Goal: Task Accomplishment & Management: Manage account settings

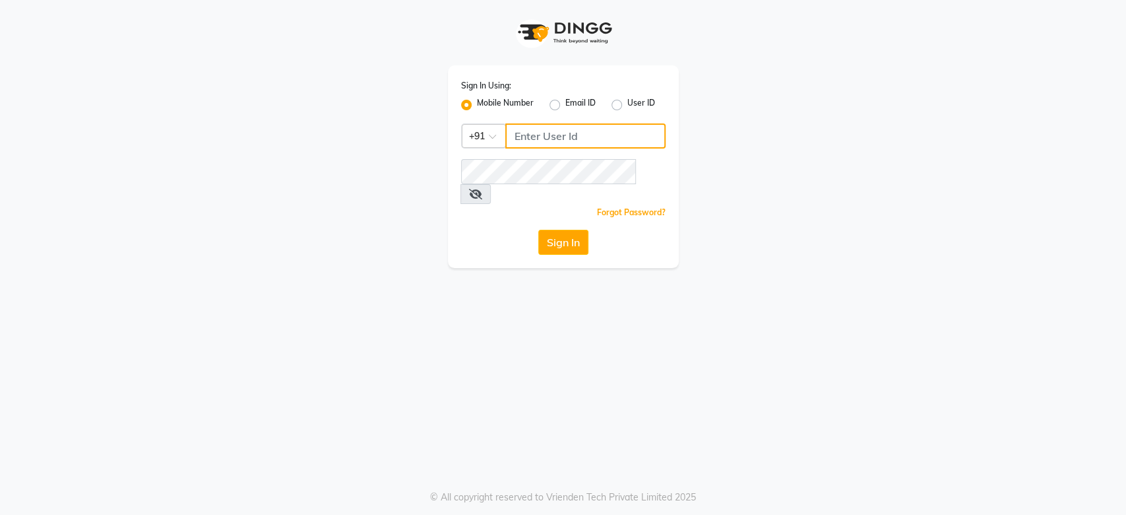
click at [564, 135] on input "Username" at bounding box center [585, 135] width 160 height 25
type input "8605665566"
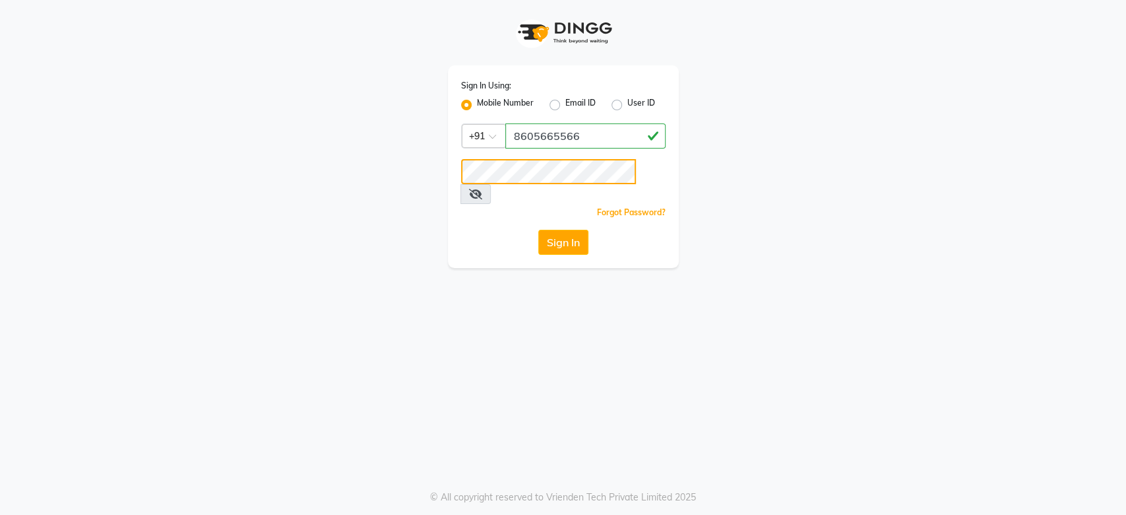
click at [538, 230] on button "Sign In" at bounding box center [563, 242] width 50 height 25
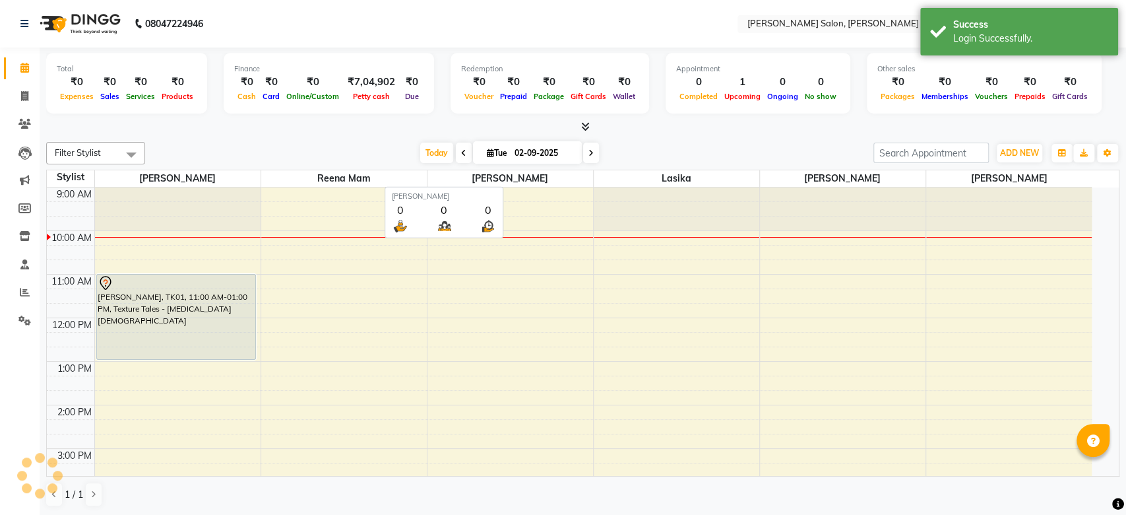
select select "en"
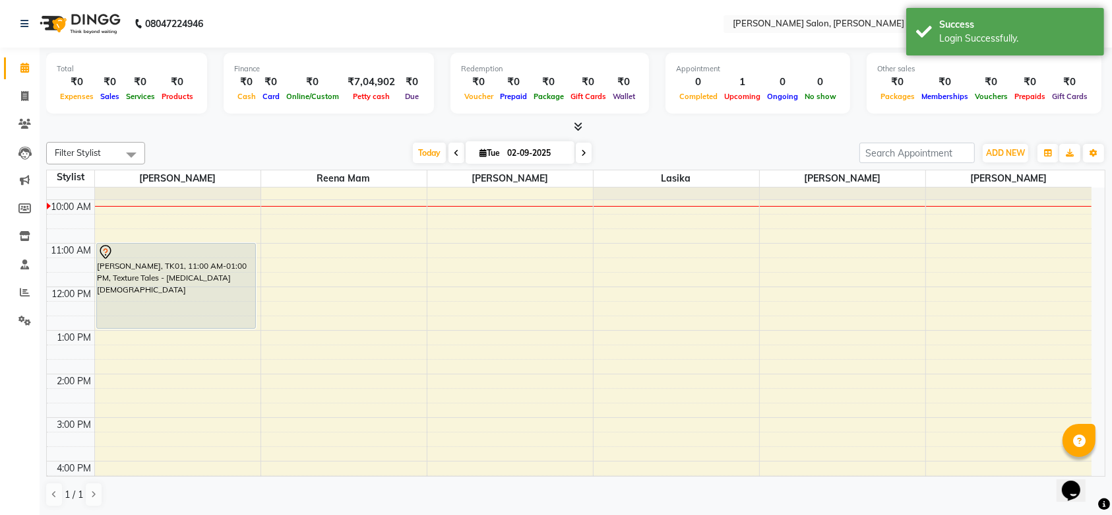
scroll to position [32, 0]
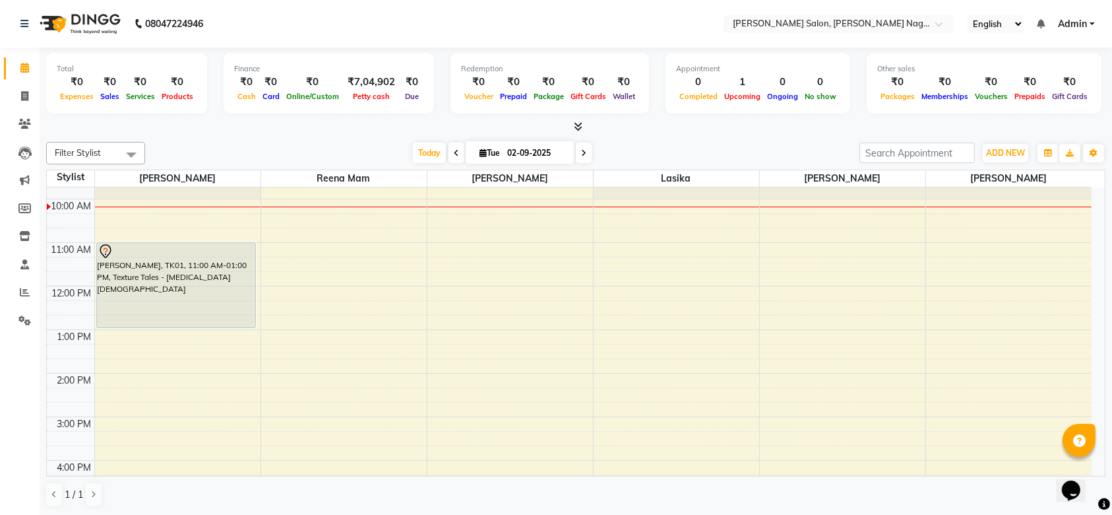
click at [193, 245] on div at bounding box center [177, 251] width 158 height 16
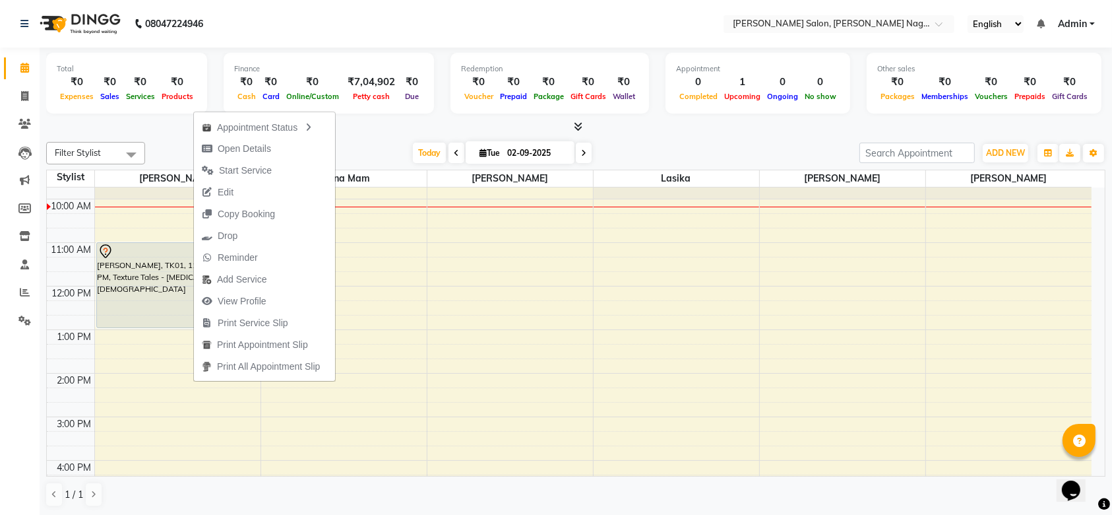
click at [158, 141] on div "Filter Stylist Select All [PERSON_NAME] [PERSON_NAME] mam [PERSON_NAME] lasika …" at bounding box center [575, 324] width 1059 height 375
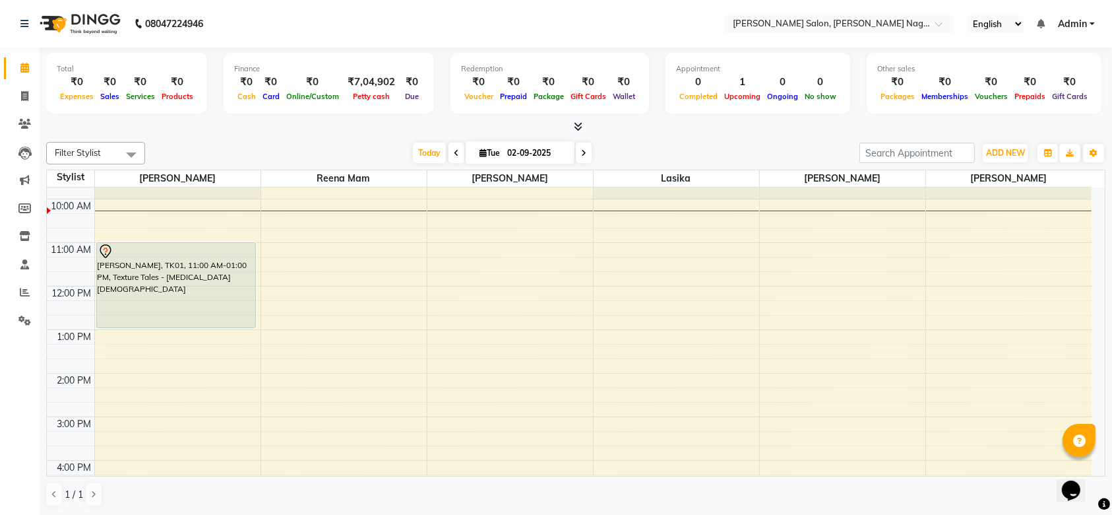
click at [453, 144] on span at bounding box center [457, 152] width 16 height 20
type input "01-09-2025"
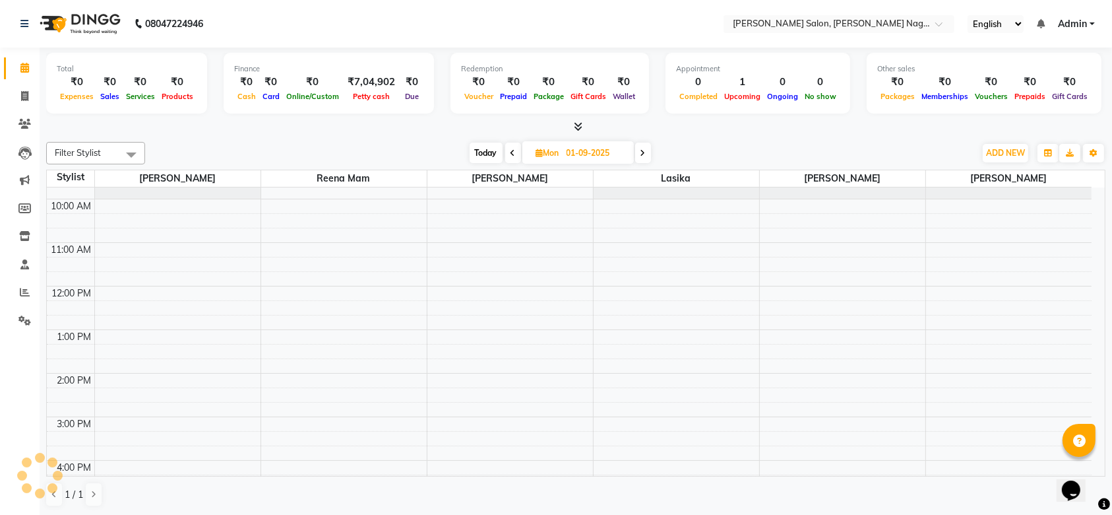
scroll to position [44, 0]
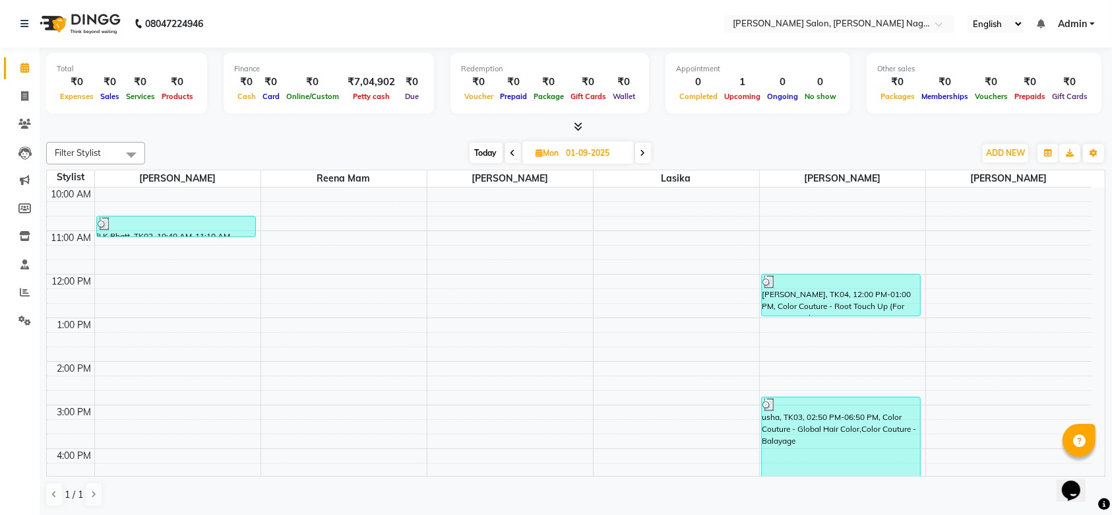
click at [832, 420] on div "usha, TK03, 02:50 PM-06:50 PM, Color Couture - Global Hair Color,Color Couture …" at bounding box center [841, 482] width 159 height 171
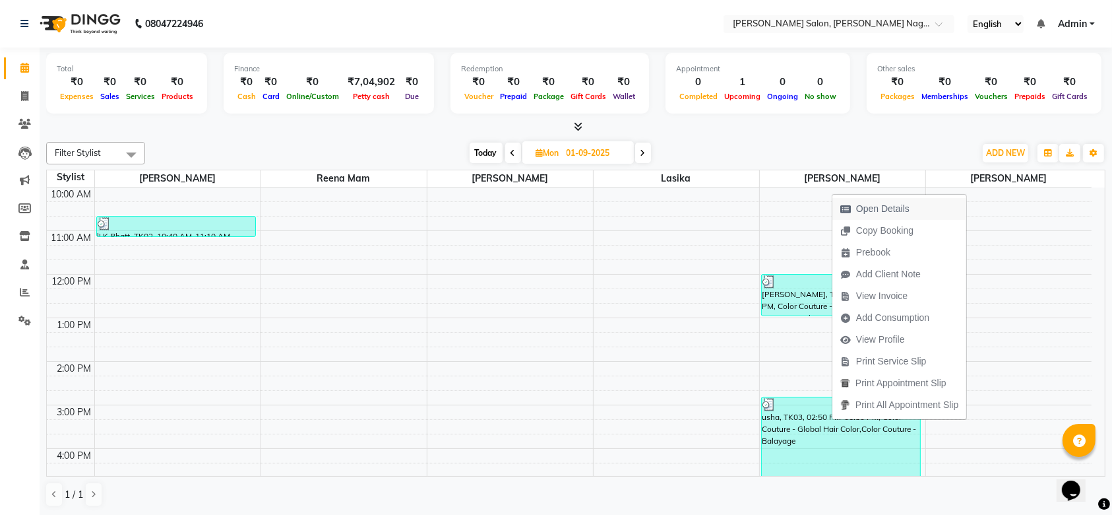
click at [860, 206] on span "Open Details" at bounding box center [882, 209] width 53 height 14
select select "3"
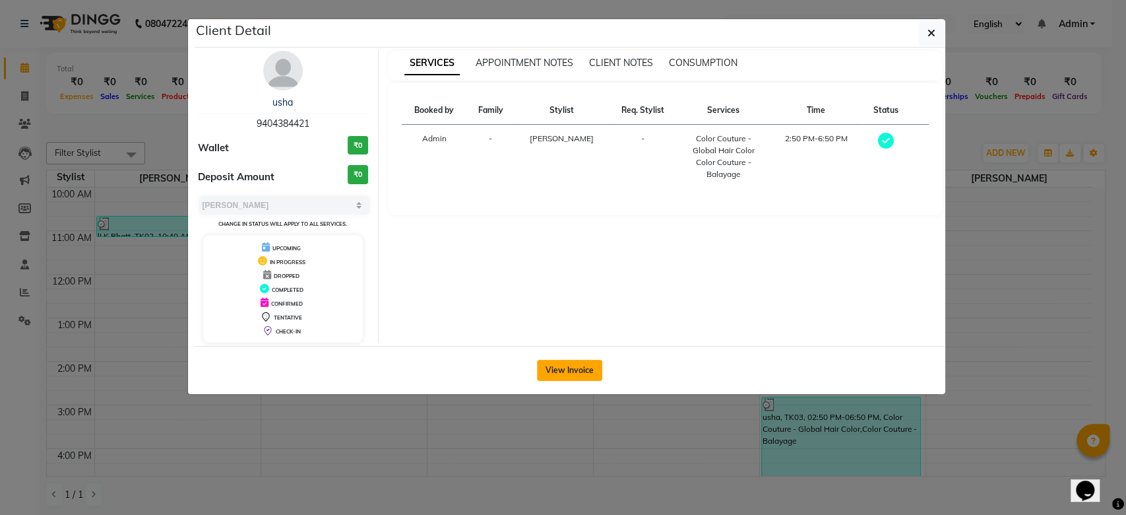
click at [581, 372] on button "View Invoice" at bounding box center [569, 370] width 65 height 21
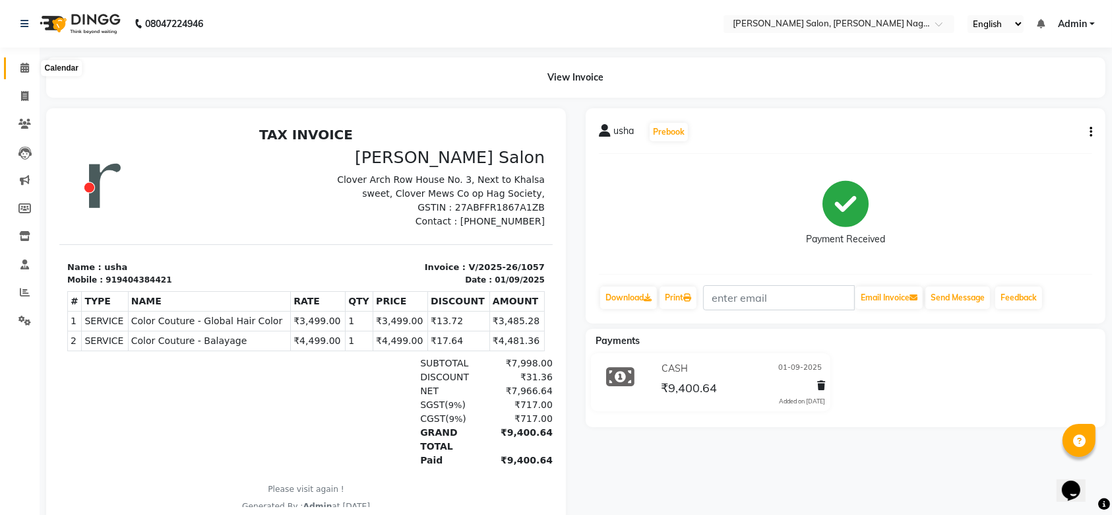
click at [24, 66] on icon at bounding box center [24, 68] width 9 height 10
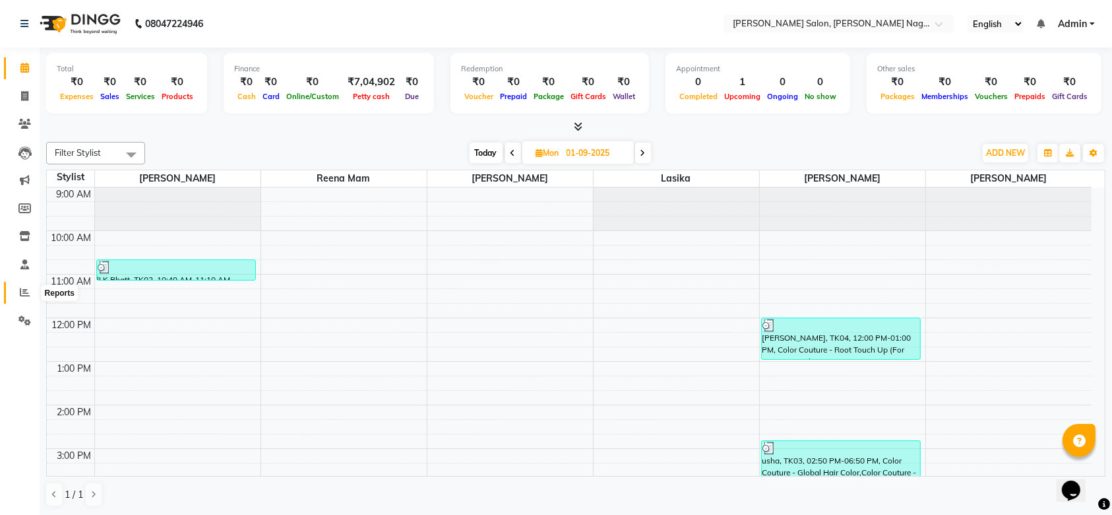
click at [20, 288] on icon at bounding box center [25, 292] width 10 height 10
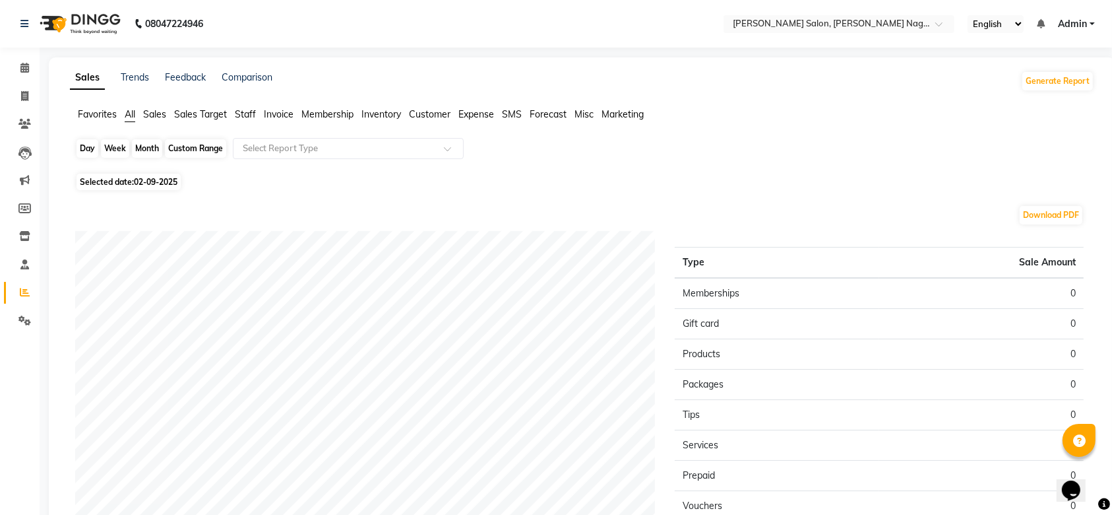
click at [84, 140] on div "Day" at bounding box center [88, 148] width 22 height 18
select select "9"
select select "2025"
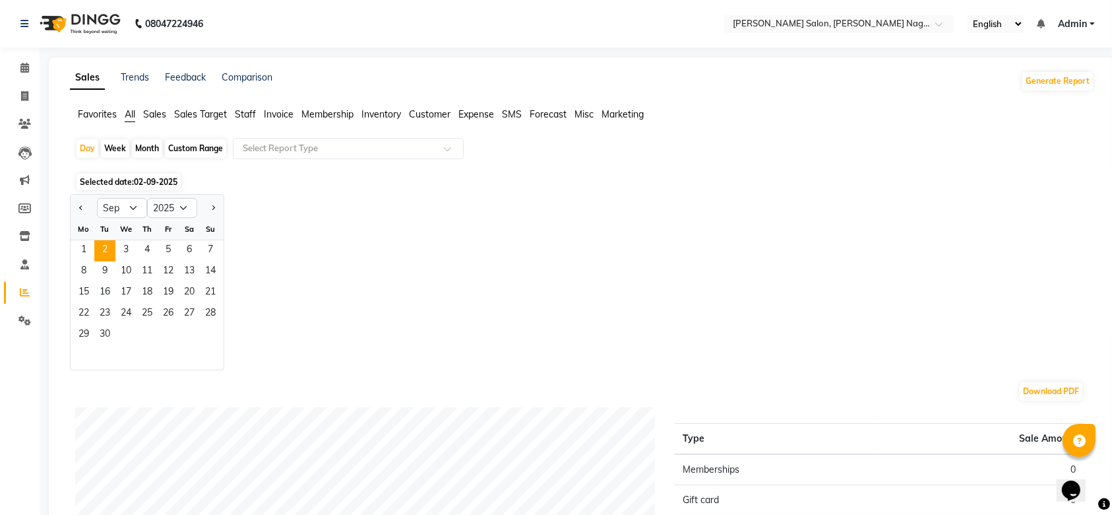
click at [146, 148] on div "Month" at bounding box center [147, 148] width 30 height 18
select select "9"
select select "2025"
click at [99, 245] on span "2" at bounding box center [104, 250] width 21 height 21
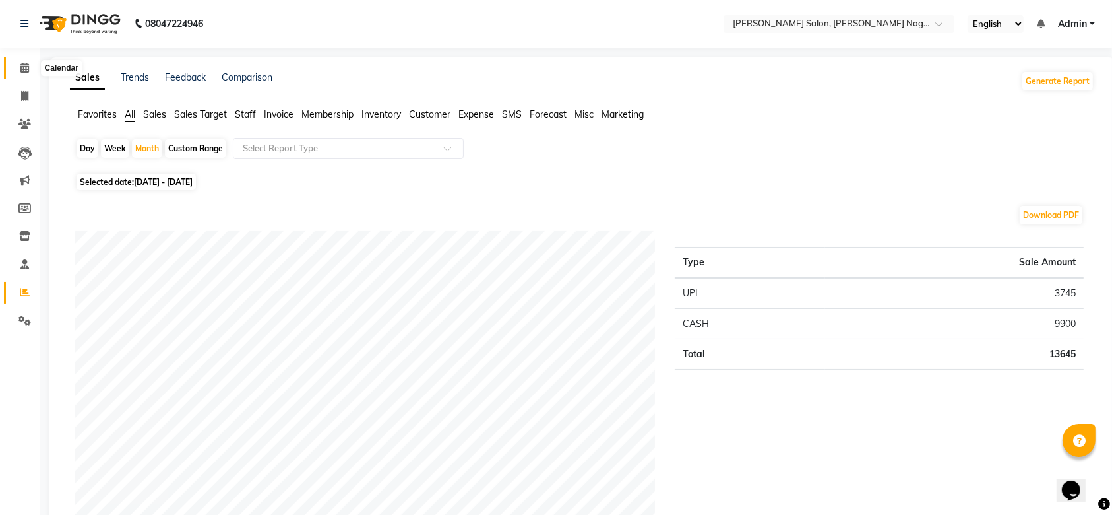
click at [23, 66] on icon at bounding box center [24, 68] width 9 height 10
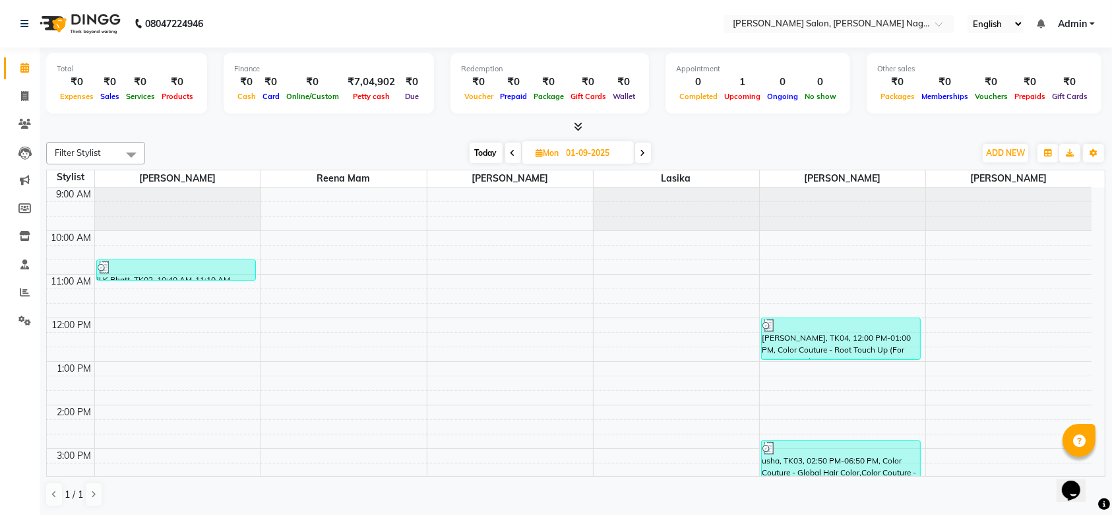
click at [639, 152] on span at bounding box center [643, 152] width 16 height 20
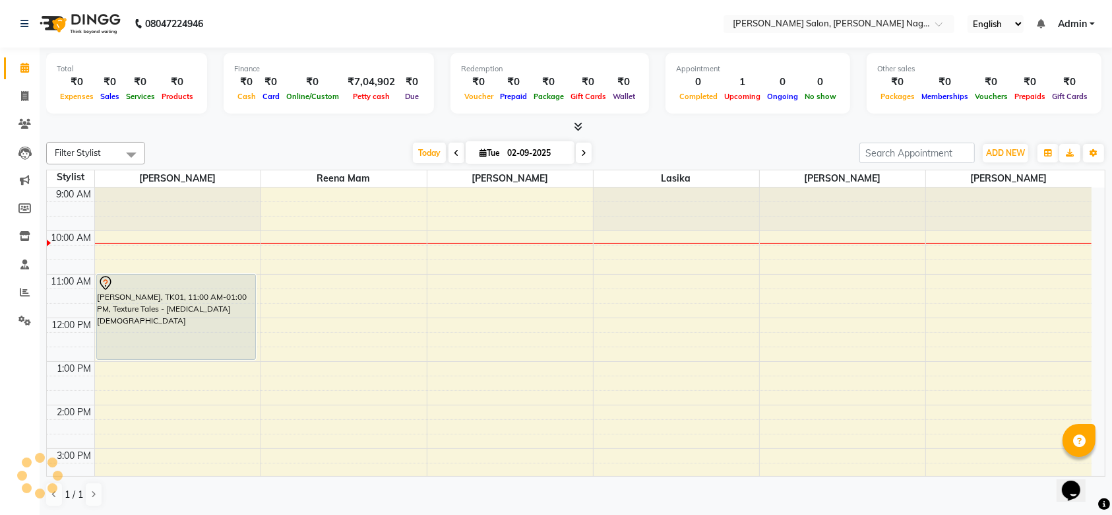
scroll to position [44, 0]
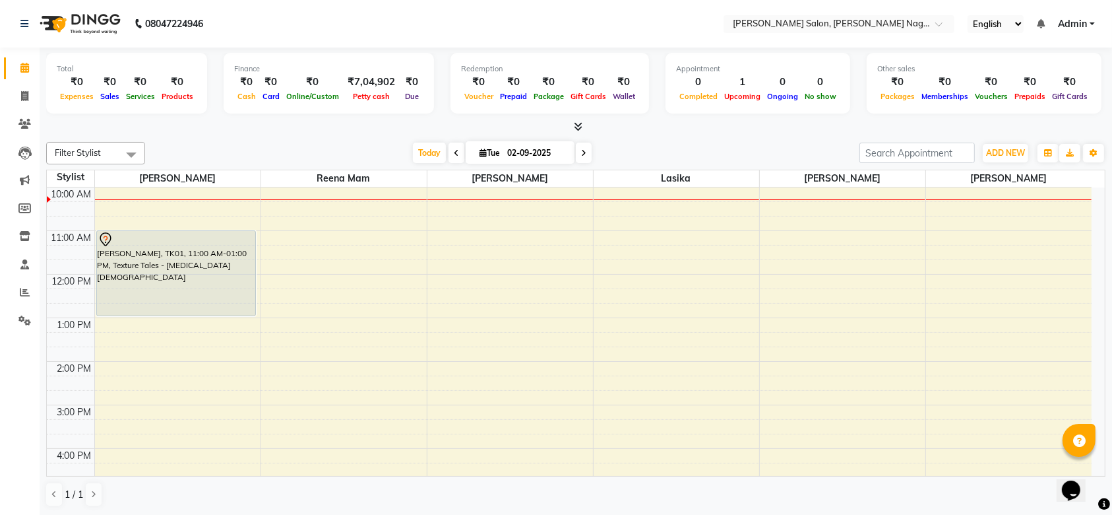
click at [585, 150] on span at bounding box center [584, 152] width 16 height 20
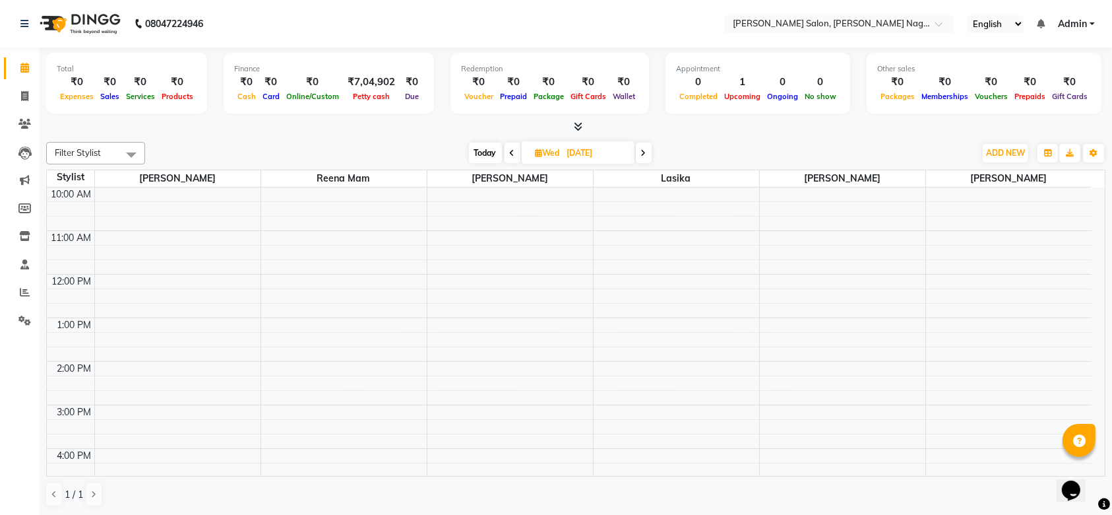
click at [510, 150] on icon at bounding box center [512, 153] width 5 height 8
type input "02-09-2025"
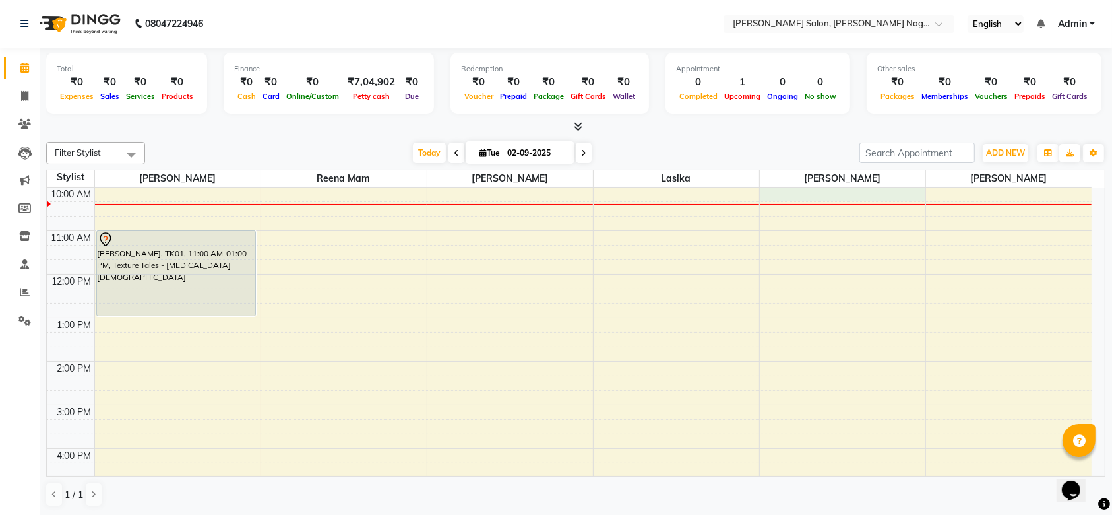
click at [763, 197] on div "9:00 AM 10:00 AM 11:00 AM 12:00 PM 1:00 PM 2:00 PM 3:00 PM 4:00 PM 5:00 PM 6:00…" at bounding box center [569, 470] width 1045 height 652
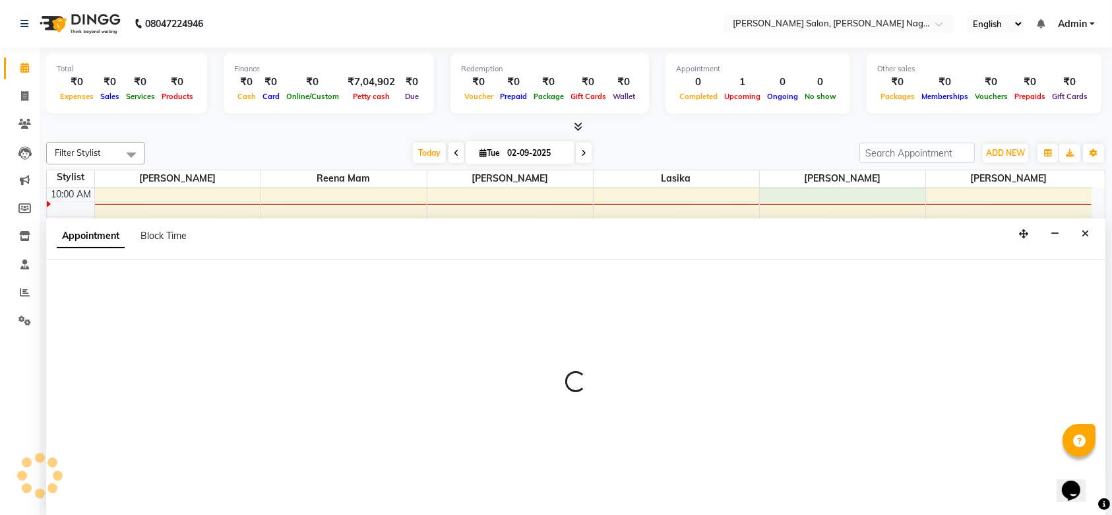
scroll to position [0, 0]
select select "83987"
select select "600"
select select "tentative"
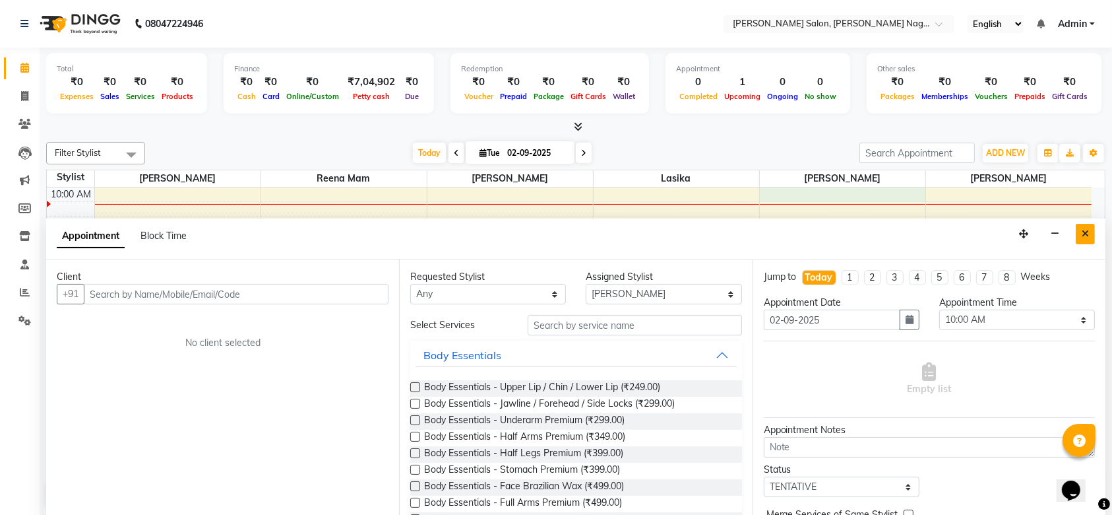
click at [1091, 229] on button "Close" at bounding box center [1085, 234] width 19 height 20
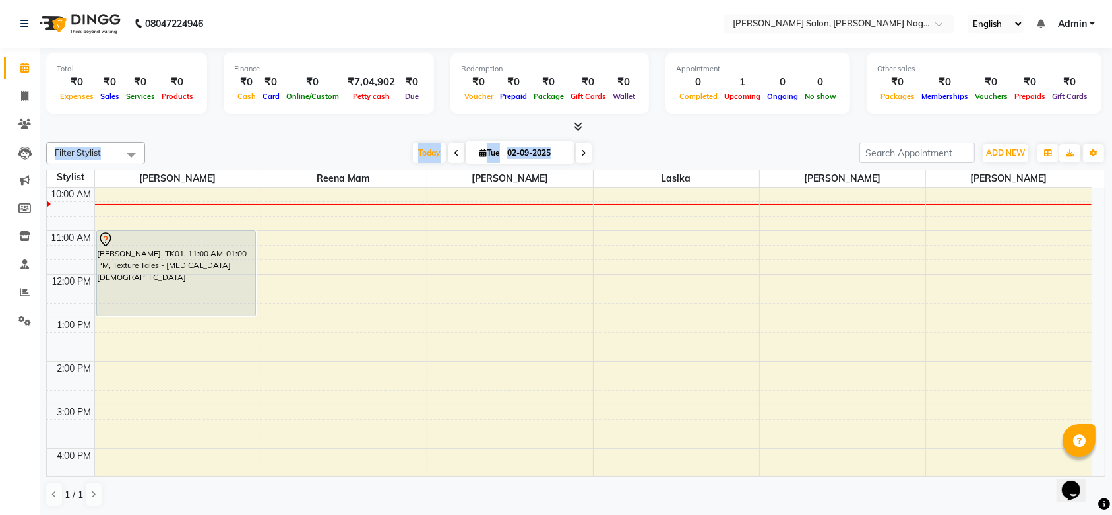
drag, startPoint x: 795, startPoint y: 139, endPoint x: 769, endPoint y: 134, distance: 26.9
click at [769, 134] on div "Total ₹0 Expenses ₹0 Sales ₹0 Services ₹0 Products Finance ₹0 Cash ₹0 Card ₹0 O…" at bounding box center [576, 281] width 1073 height 468
